Goal: Find specific page/section: Find specific page/section

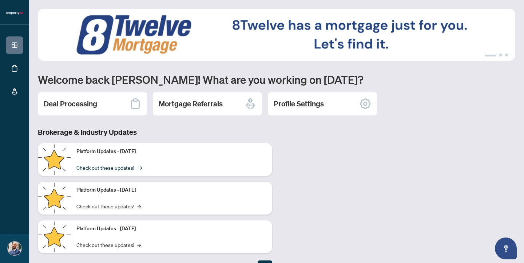
click at [130, 167] on link "Check out these updates! →" at bounding box center [108, 168] width 64 height 8
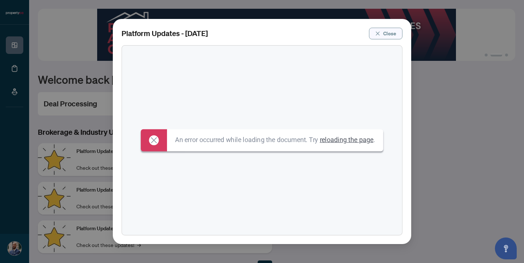
click at [391, 31] on span "Close" at bounding box center [390, 34] width 13 height 12
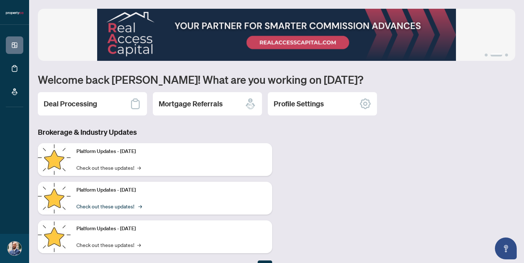
click at [116, 207] on link "Check out these updates! →" at bounding box center [108, 206] width 64 height 8
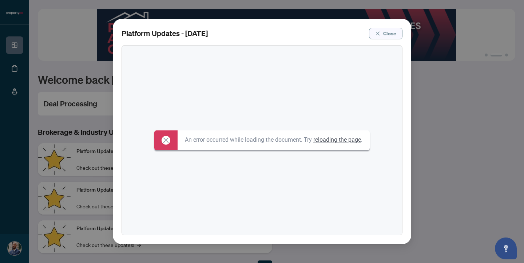
click at [389, 34] on span "Close" at bounding box center [390, 34] width 13 height 12
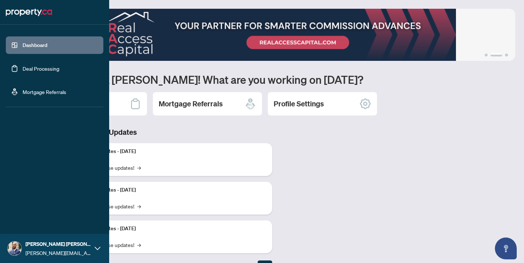
click at [23, 68] on link "Deal Processing" at bounding box center [41, 68] width 37 height 7
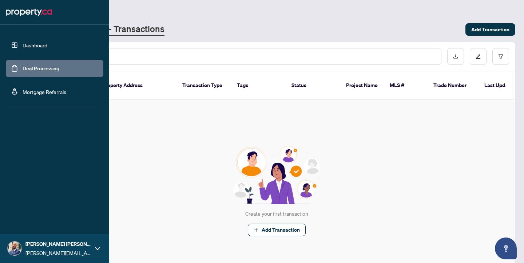
click at [36, 48] on link "Dashboard" at bounding box center [35, 45] width 25 height 7
